Goal: Book appointment/travel/reservation

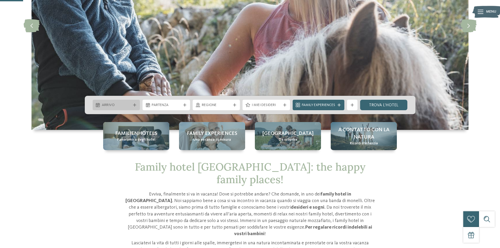
click at [134, 103] on icon at bounding box center [134, 104] width 3 height 3
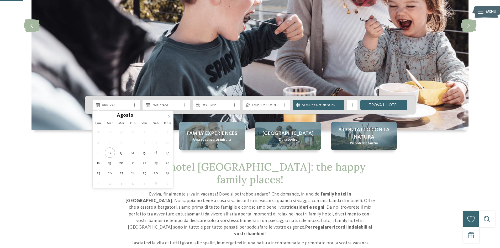
click at [167, 113] on span at bounding box center [168, 115] width 9 height 9
type input "****"
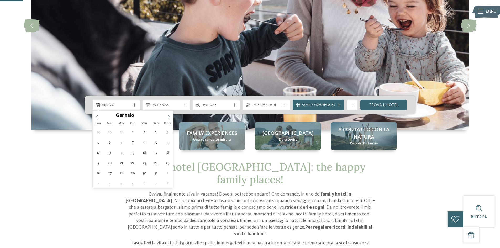
click at [167, 113] on span at bounding box center [168, 115] width 9 height 9
type div "[DATE]"
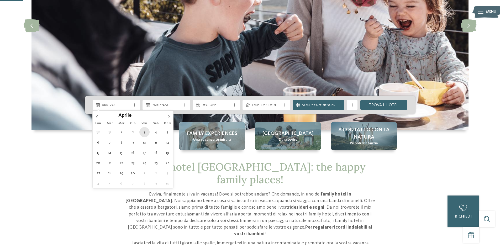
type input "****"
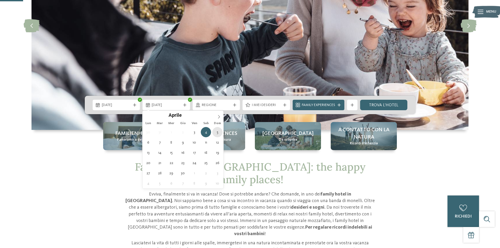
type div "[DATE]"
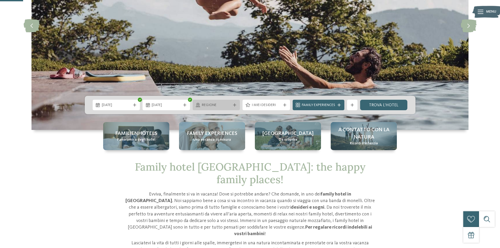
click at [234, 108] on div "Regione" at bounding box center [217, 105] width 48 height 11
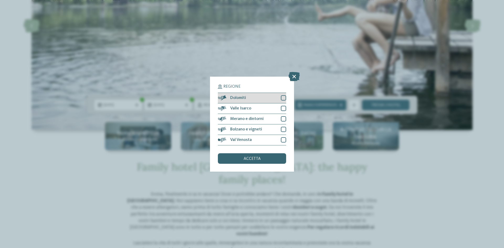
click at [267, 101] on div "Dolomiti" at bounding box center [252, 98] width 68 height 11
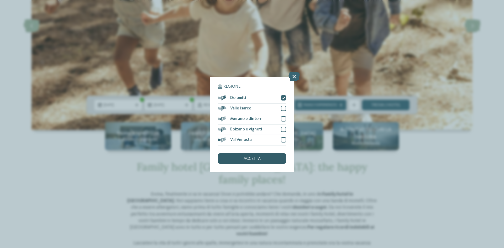
click at [267, 159] on div "accetta" at bounding box center [252, 158] width 68 height 11
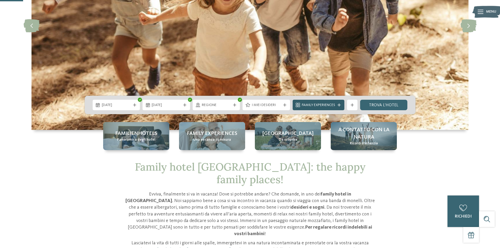
click at [339, 105] on icon at bounding box center [339, 104] width 3 height 3
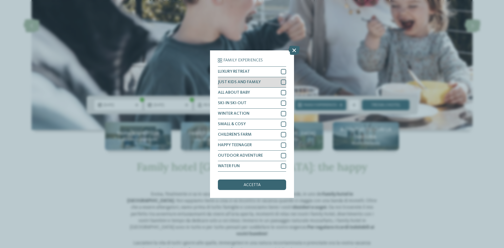
click at [269, 82] on div "JUST KIDS AND FAMILY" at bounding box center [252, 82] width 68 height 11
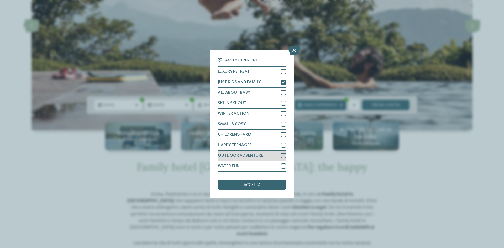
click at [278, 151] on div "OUTDOOR ADVENTURE" at bounding box center [252, 156] width 68 height 11
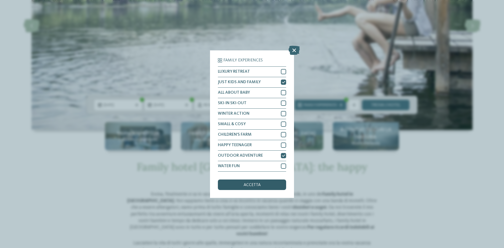
click at [280, 186] on div "accetta" at bounding box center [252, 185] width 68 height 11
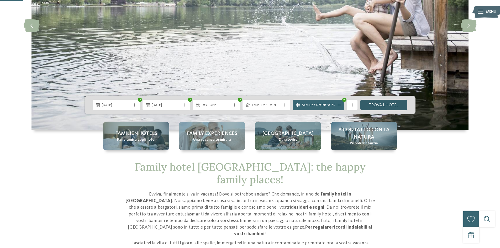
click at [380, 105] on link "trova l’hotel" at bounding box center [384, 105] width 48 height 11
